Goal: Task Accomplishment & Management: Use online tool/utility

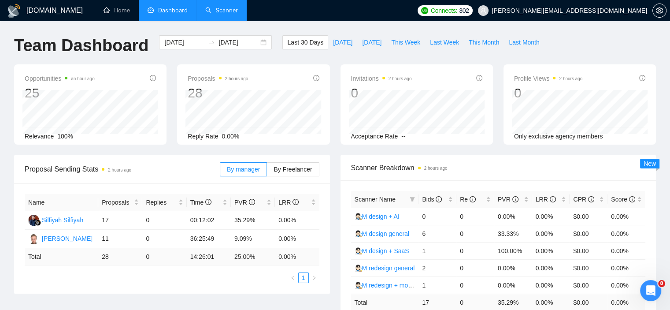
click at [212, 12] on link "Scanner" at bounding box center [221, 10] width 33 height 7
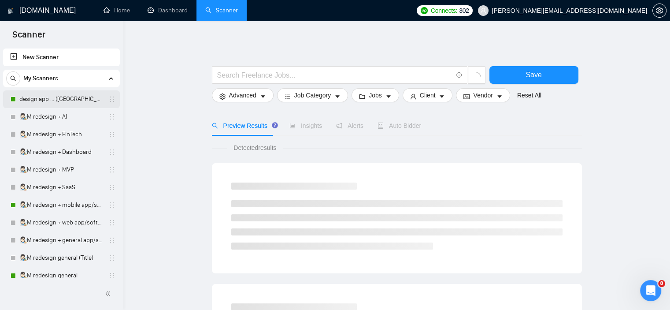
click at [49, 101] on link "design app ... ([GEOGRAPHIC_DATA])" at bounding box center [61, 99] width 84 height 18
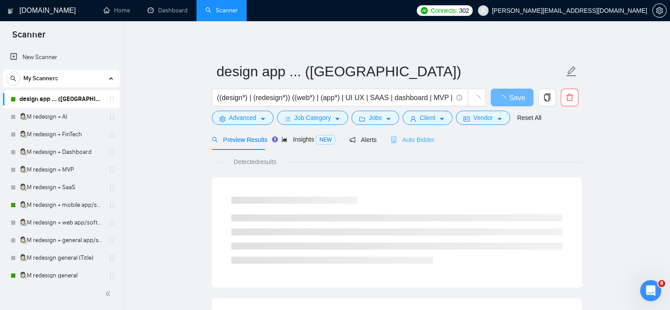
click at [422, 133] on div "Auto Bidder" at bounding box center [413, 139] width 44 height 21
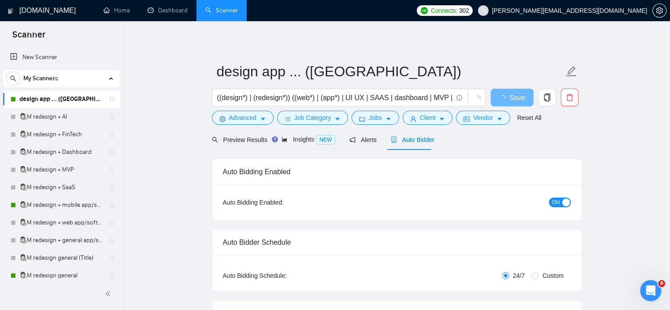
checkbox input "true"
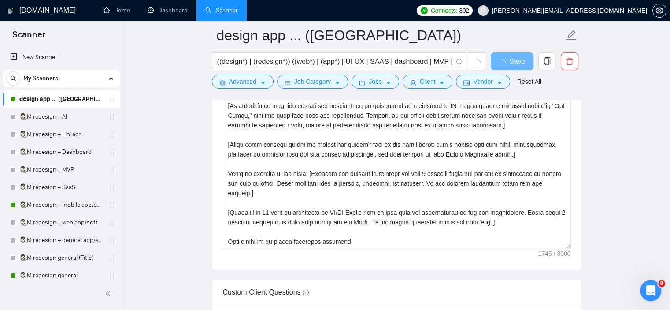
scroll to position [1082, 0]
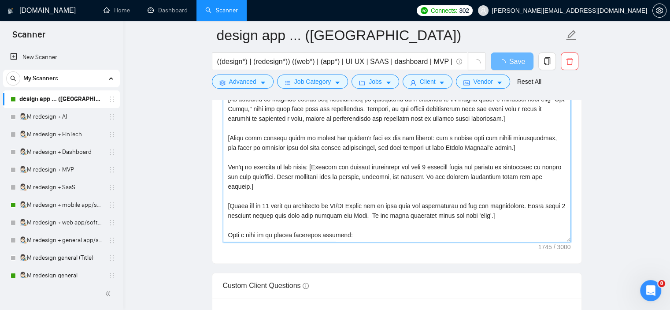
click at [374, 212] on textarea "Cover letter template:" at bounding box center [397, 143] width 348 height 198
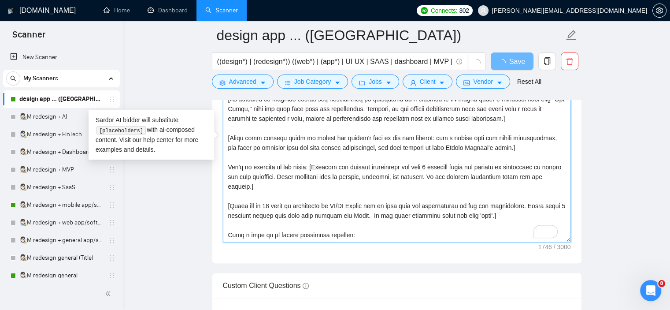
click at [369, 214] on textarea "Cover letter template:" at bounding box center [397, 143] width 348 height 198
type textarea "👋Lor [ipsu dol sit ametco’a elits doei te inc utlabor etdo (magn "ALI", "ENI", …"
click at [629, 128] on main "design app ... ([PERSON_NAME]) ((design*) | (redesign*)) ((web*) | (app*) | UI …" at bounding box center [396, 220] width 519 height 2534
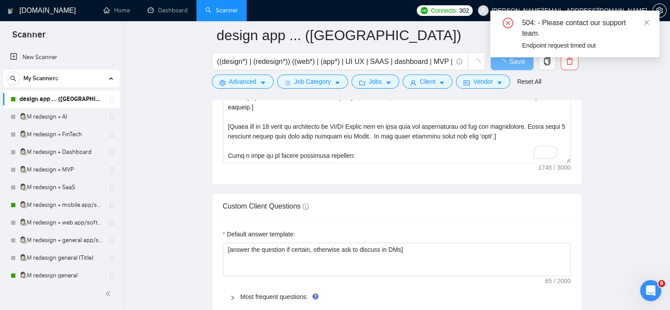
scroll to position [1155, 0]
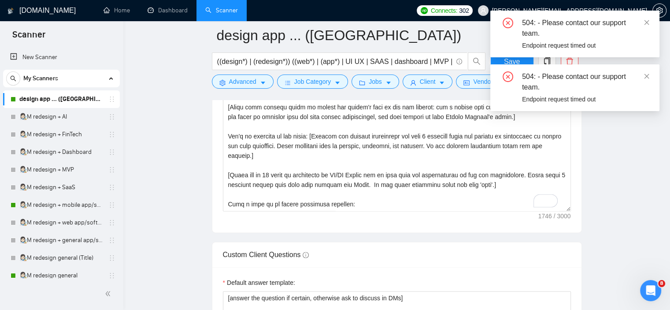
click at [507, 61] on div "504: - Please contact our support team. Endpoint request timed out 504: - Pleas…" at bounding box center [574, 61] width 169 height 100
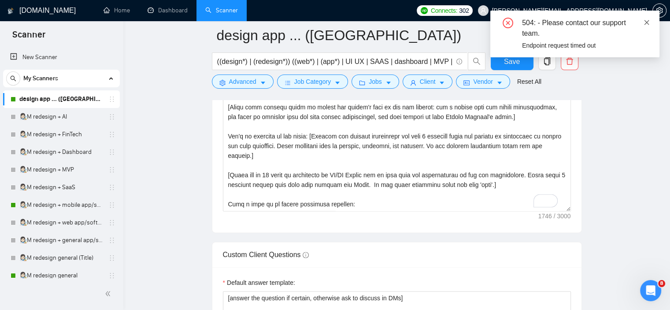
click at [647, 20] on icon "close" at bounding box center [647, 22] width 6 height 6
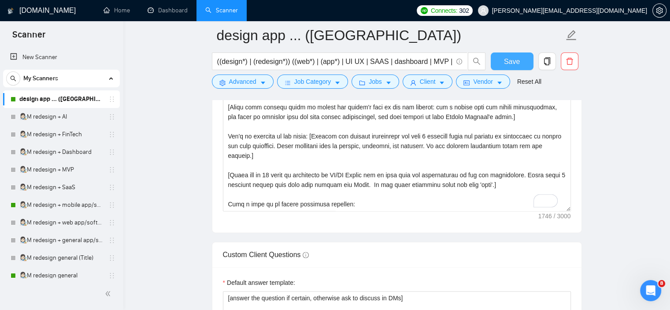
click at [524, 58] on button "Save" at bounding box center [512, 61] width 43 height 18
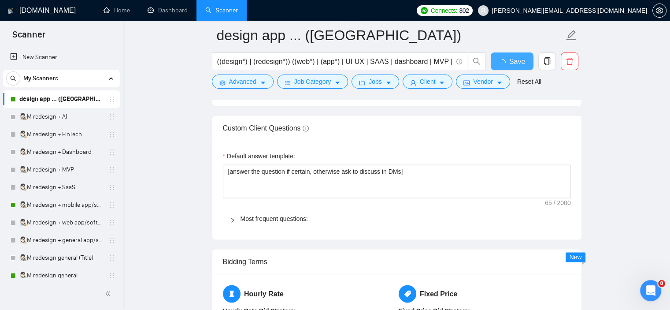
checkbox input "true"
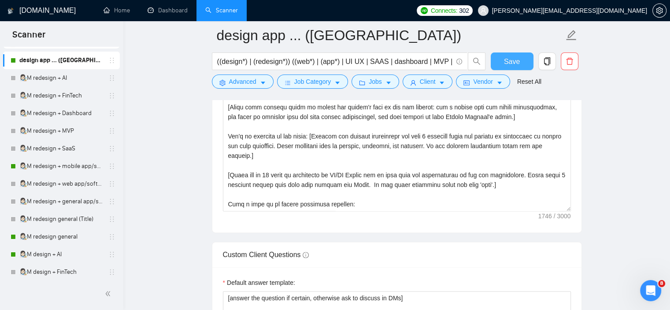
scroll to position [41, 0]
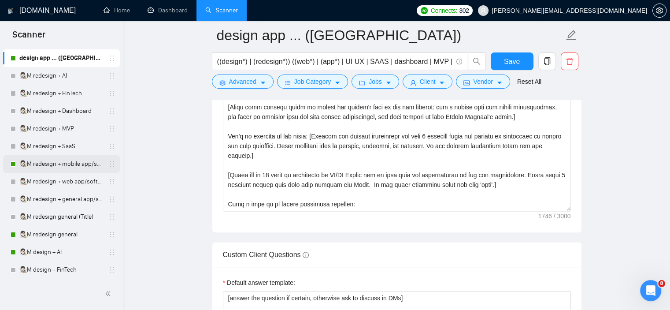
click at [78, 163] on link "👩🏻‍🎨M redesign + mobile app/software/platforam" at bounding box center [61, 164] width 84 height 18
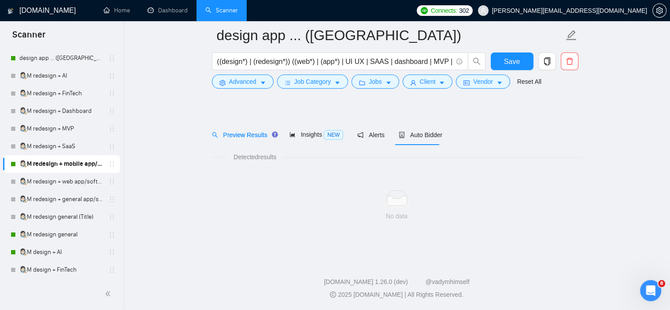
scroll to position [12, 0]
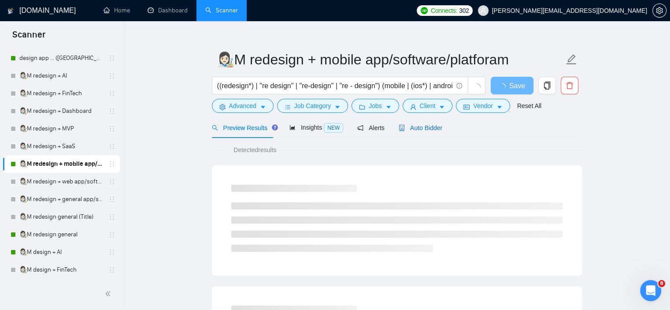
click at [428, 127] on span "Auto Bidder" at bounding box center [421, 127] width 44 height 7
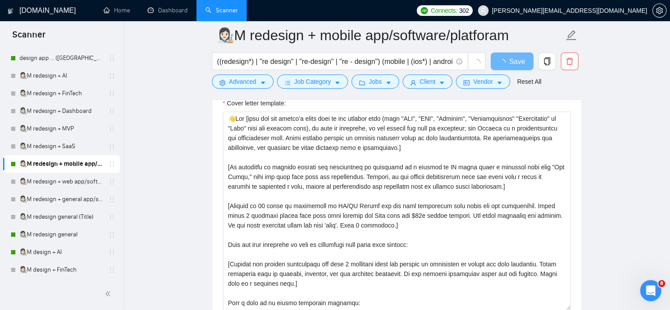
scroll to position [1020, 0]
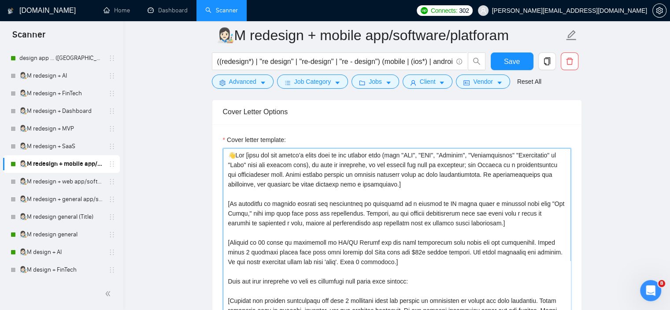
click at [352, 252] on textarea "Cover letter template:" at bounding box center [397, 247] width 348 height 198
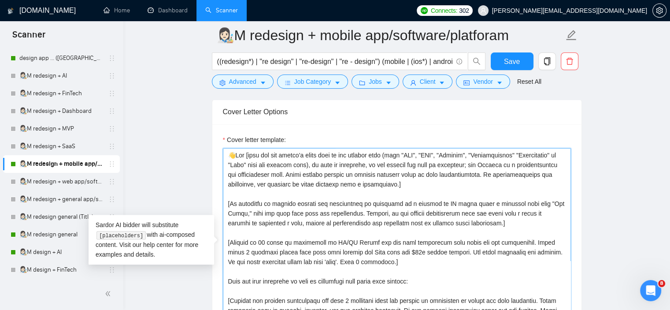
click at [354, 252] on textarea "Cover letter template:" at bounding box center [397, 247] width 348 height 198
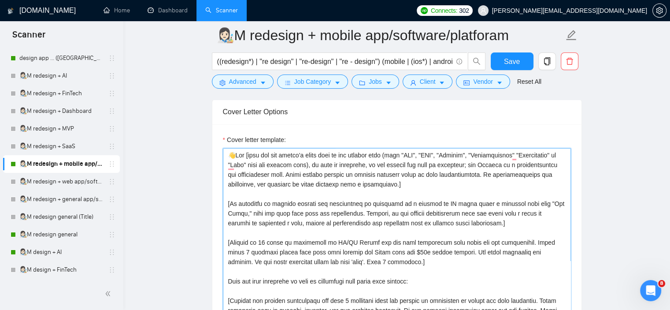
scroll to position [1080, 0]
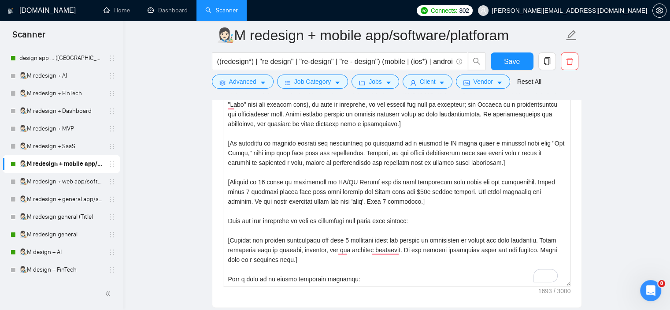
click at [640, 164] on main "👩🏻‍🎨M redesign + mobile app/software/platforam ((redesign*) | "re design" | "re…" at bounding box center [396, 138] width 519 height 2366
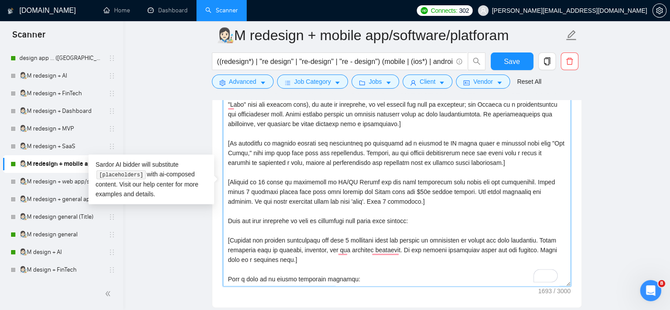
drag, startPoint x: 444, startPoint y: 192, endPoint x: 362, endPoint y: 187, distance: 81.6
click at [362, 187] on textarea "Cover letter template:" at bounding box center [397, 187] width 348 height 198
type textarea "👋Lor [ipsu dol sit ametco’a elits doei te inc utlabor etdo (magn "ALI", "ENI", …"
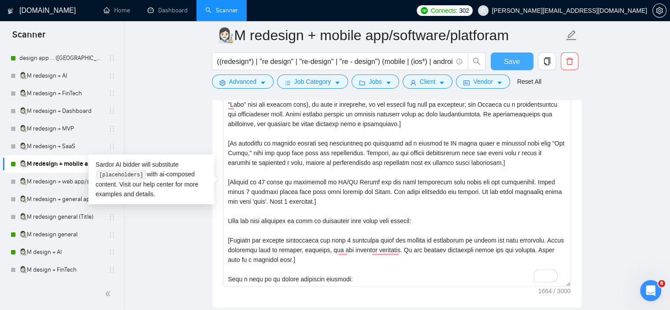
click at [510, 63] on span "Save" at bounding box center [512, 61] width 16 height 11
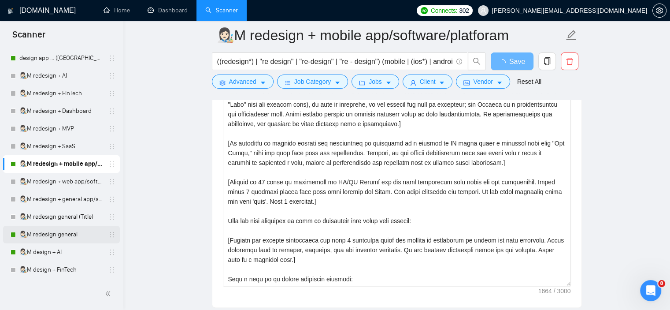
click at [65, 230] on link "👩🏻‍🎨M redesign general" at bounding box center [61, 235] width 84 height 18
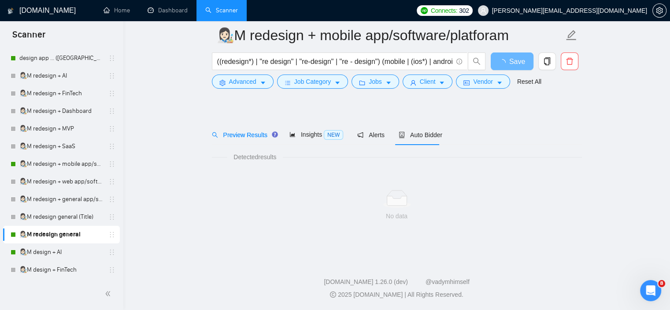
scroll to position [12, 0]
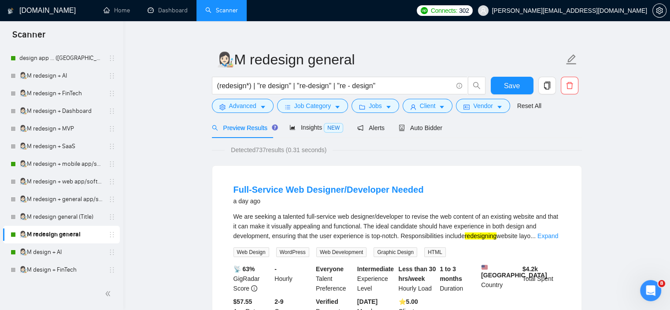
click at [430, 133] on div "Auto Bidder" at bounding box center [421, 127] width 44 height 21
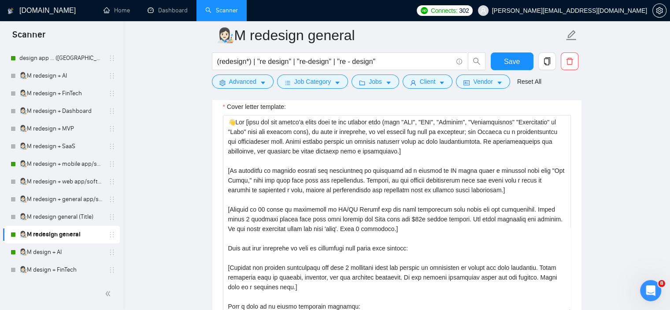
scroll to position [1066, 0]
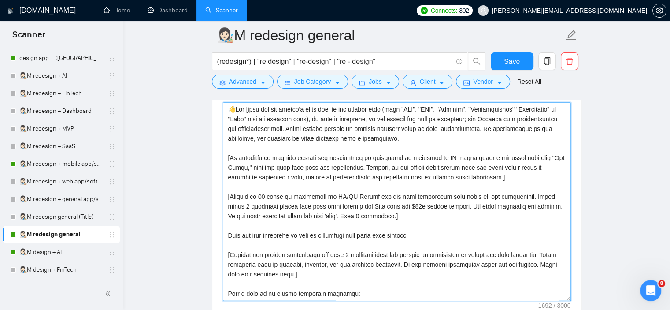
click at [352, 204] on textarea "Cover letter template:" at bounding box center [397, 201] width 348 height 198
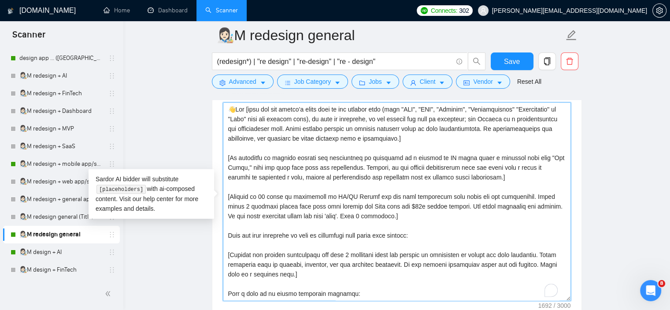
click at [352, 205] on textarea "Cover letter template:" at bounding box center [397, 201] width 348 height 198
click at [355, 205] on textarea "Cover letter template:" at bounding box center [397, 201] width 348 height 198
drag, startPoint x: 363, startPoint y: 204, endPoint x: 439, endPoint y: 206, distance: 75.8
click at [439, 206] on textarea "Cover letter template:" at bounding box center [397, 201] width 348 height 198
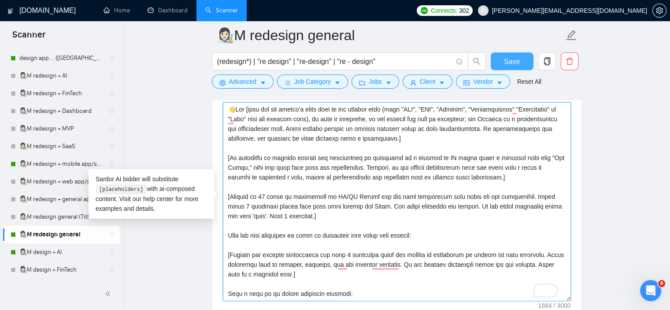
type textarea "👋Lor [ipsu dol sit ametco’a elits doei te inc utlabor etdo (magn "ALI", "ENI", …"
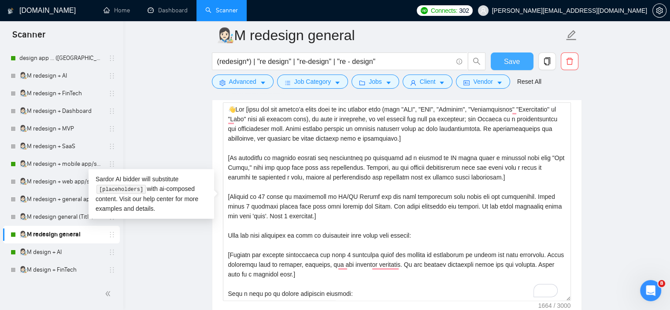
click at [513, 54] on button "Save" at bounding box center [512, 61] width 43 height 18
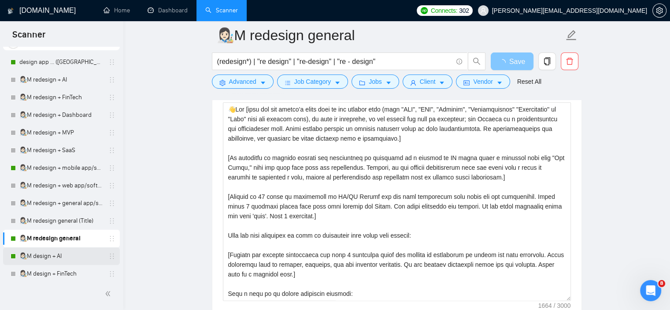
scroll to position [88, 0]
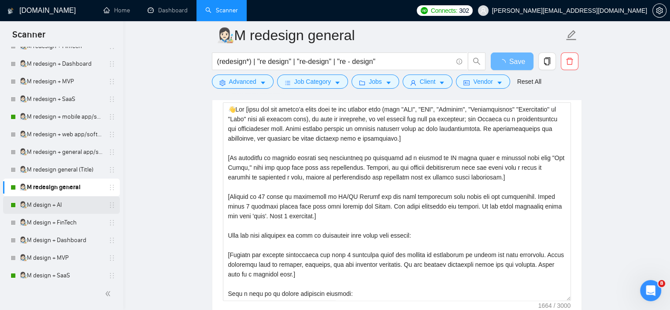
click at [64, 208] on link "👩🏻‍🎨M design + AI" at bounding box center [61, 205] width 84 height 18
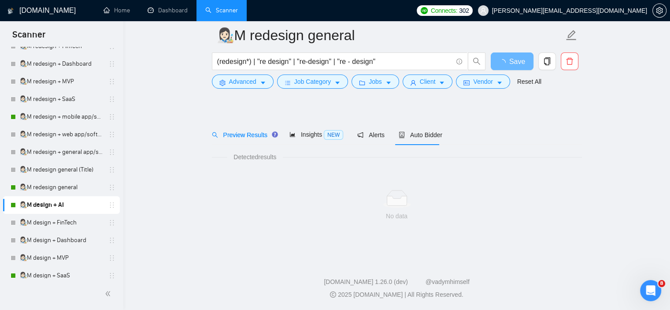
scroll to position [12, 0]
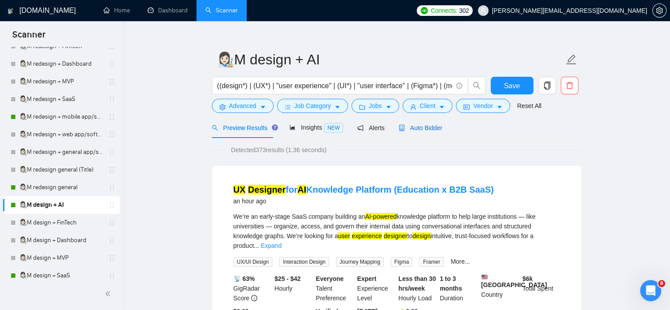
click at [420, 132] on div "Auto Bidder" at bounding box center [421, 128] width 44 height 10
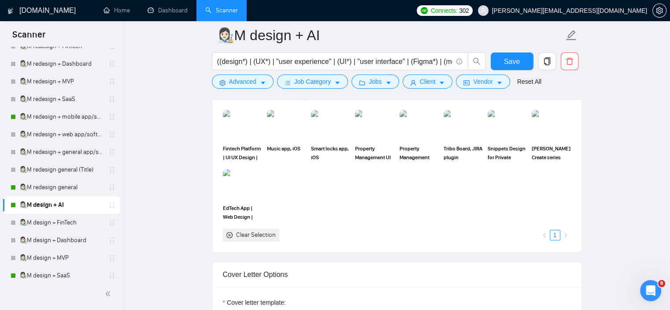
scroll to position [1091, 0]
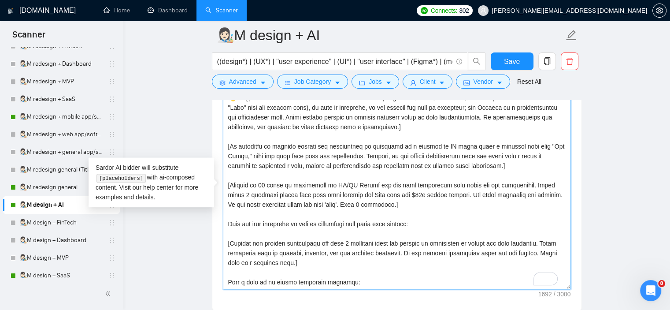
drag, startPoint x: 439, startPoint y: 193, endPoint x: 361, endPoint y: 191, distance: 77.6
click at [361, 191] on textarea "Cover letter template:" at bounding box center [397, 190] width 348 height 198
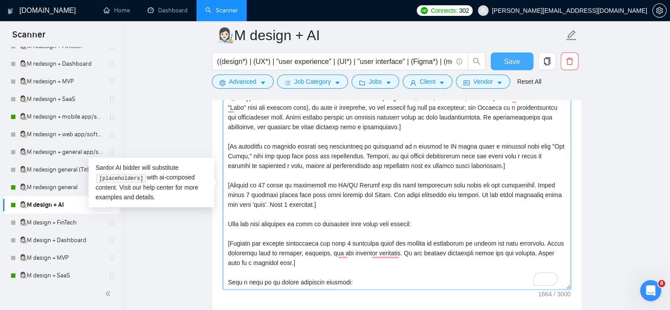
type textarea "👋Lor [ipsu dol sit ametco’a elits doei te inc utlabor etdo (magn "ALI", "ENI", …"
click at [509, 58] on span "Save" at bounding box center [512, 61] width 16 height 11
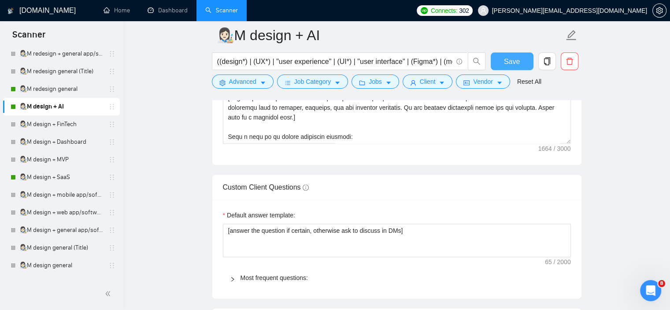
scroll to position [235, 0]
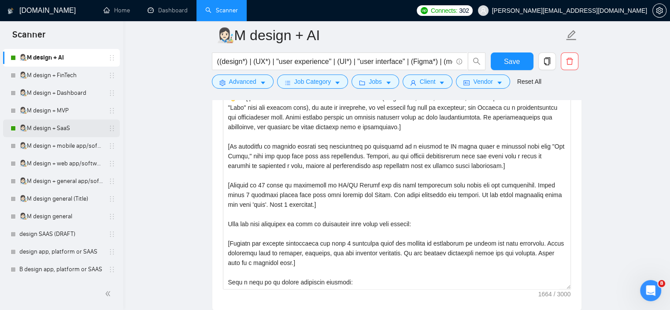
click at [65, 125] on link "👩🏻‍🎨M design + SaaS" at bounding box center [61, 128] width 84 height 18
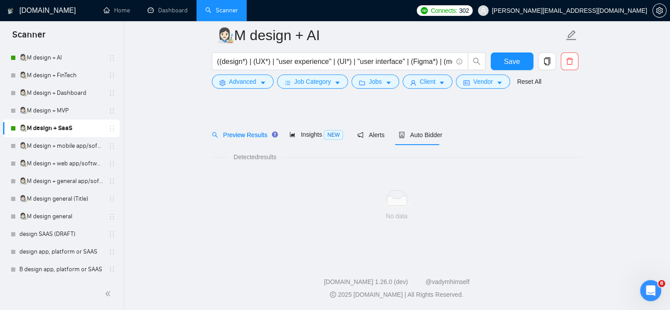
scroll to position [12, 0]
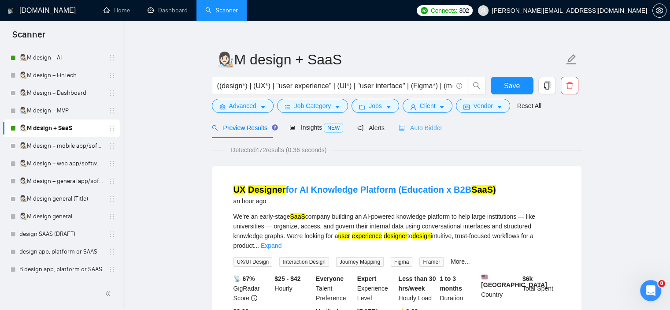
click at [424, 137] on div "Auto Bidder" at bounding box center [421, 127] width 44 height 21
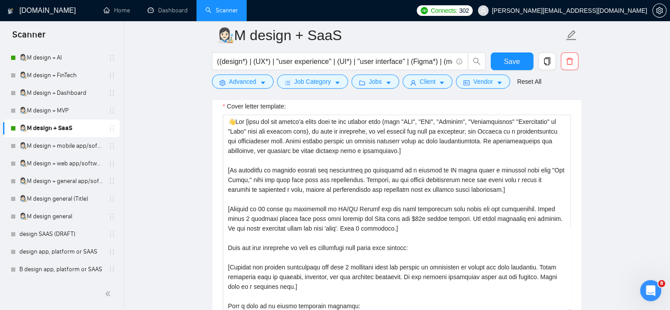
scroll to position [1063, 0]
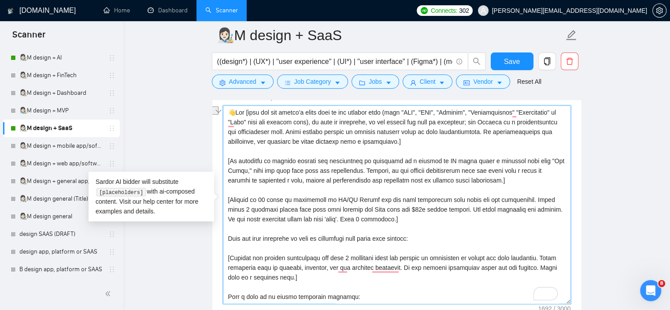
drag, startPoint x: 433, startPoint y: 209, endPoint x: 362, endPoint y: 206, distance: 71.4
click at [362, 206] on textarea "Cover letter template:" at bounding box center [397, 204] width 348 height 198
click at [356, 208] on textarea "Cover letter template:" at bounding box center [397, 204] width 348 height 198
type textarea "👋Lor [ipsu dol sit ametco’a elits doei te inc utlabor etdo (magn "ALI", "ENI", …"
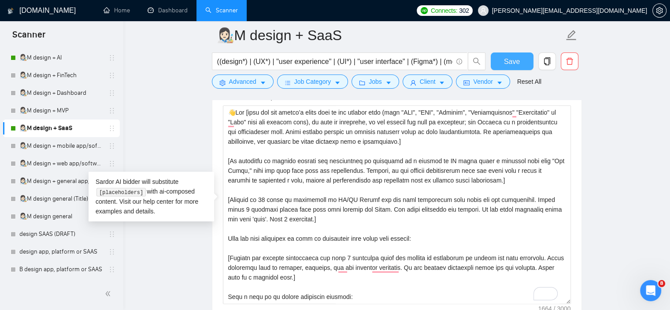
click at [512, 59] on span "Save" at bounding box center [512, 61] width 16 height 11
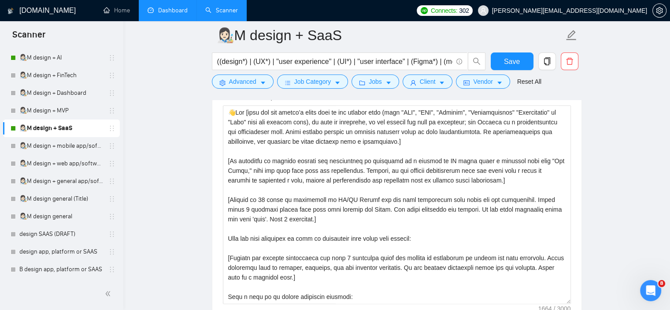
click at [169, 8] on link "Dashboard" at bounding box center [168, 10] width 40 height 7
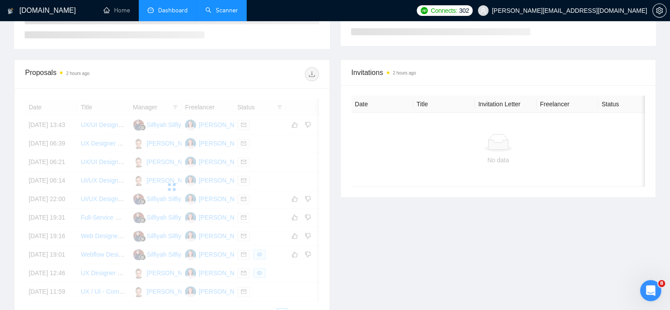
scroll to position [223, 0]
